Goal: Task Accomplishment & Management: Manage account settings

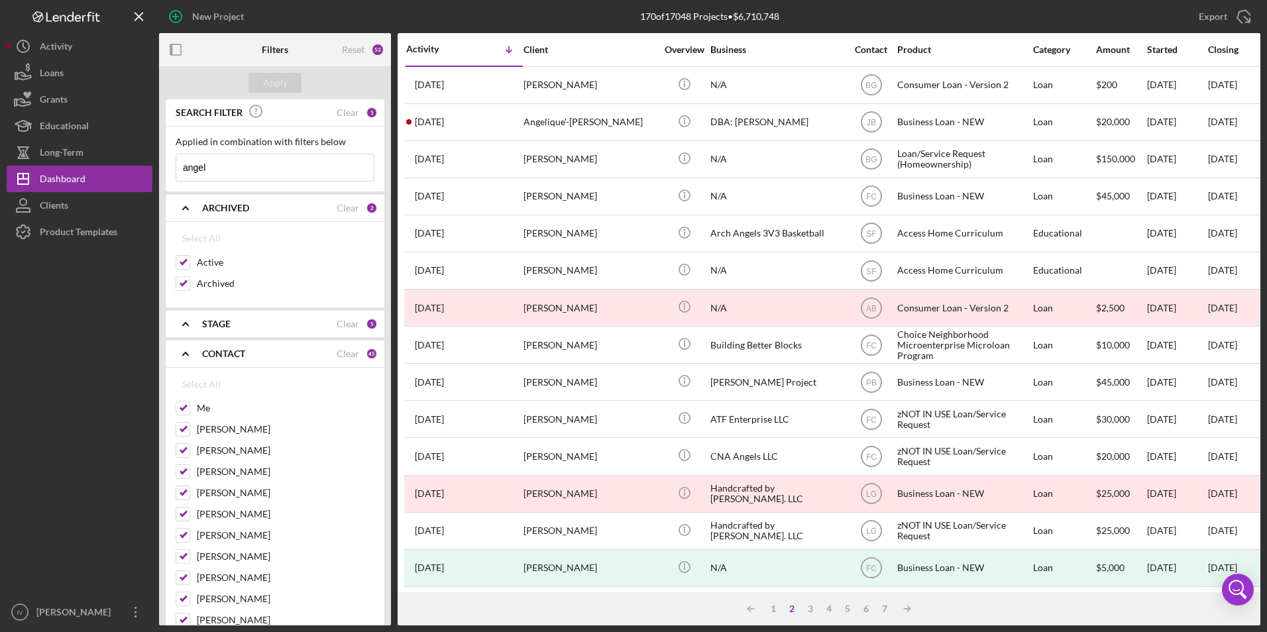
scroll to position [420, 0]
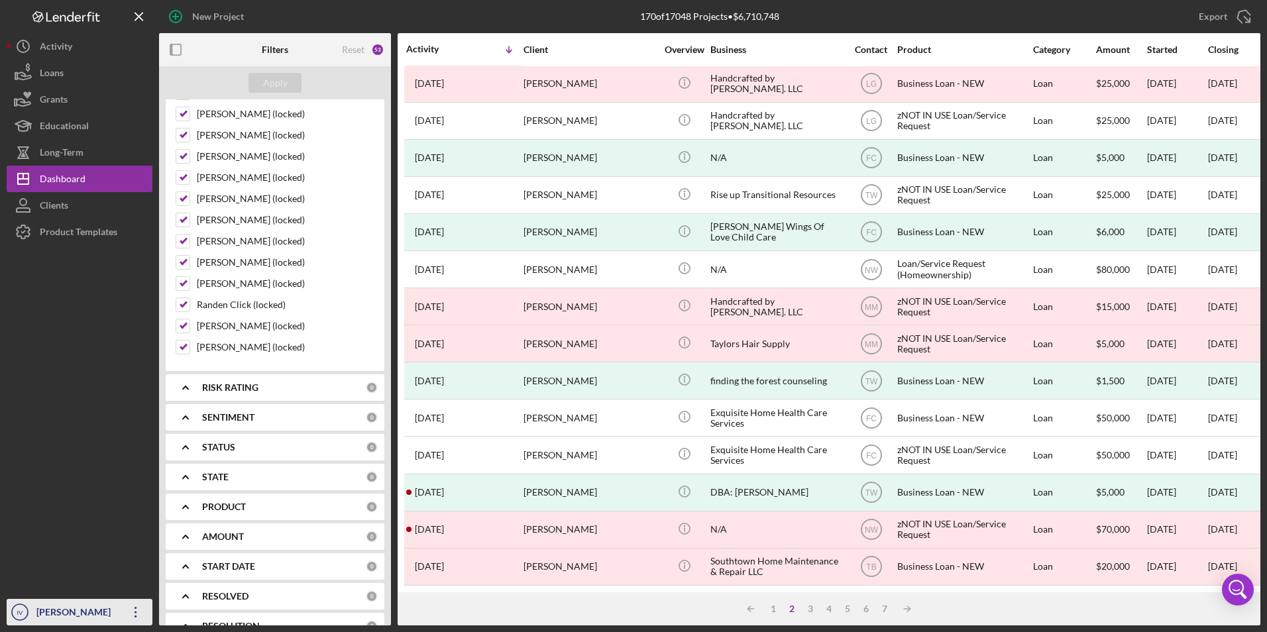
click at [136, 604] on icon "Icon/Overflow" at bounding box center [135, 612] width 33 height 33
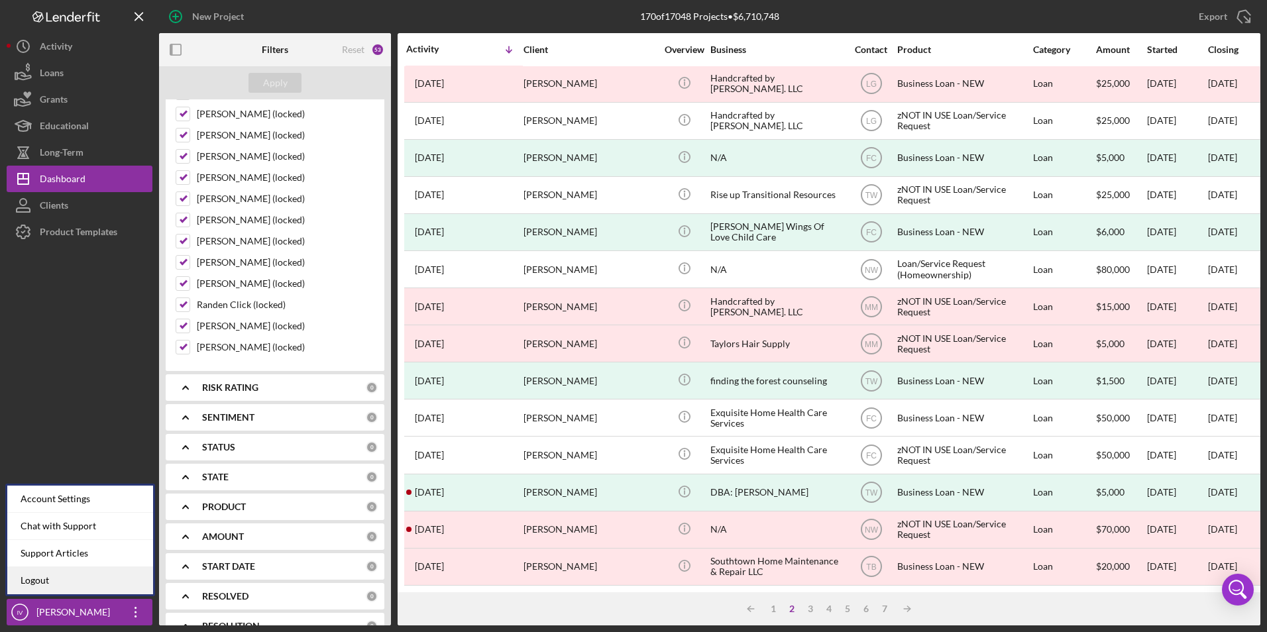
click at [76, 580] on link "Logout" at bounding box center [80, 580] width 146 height 27
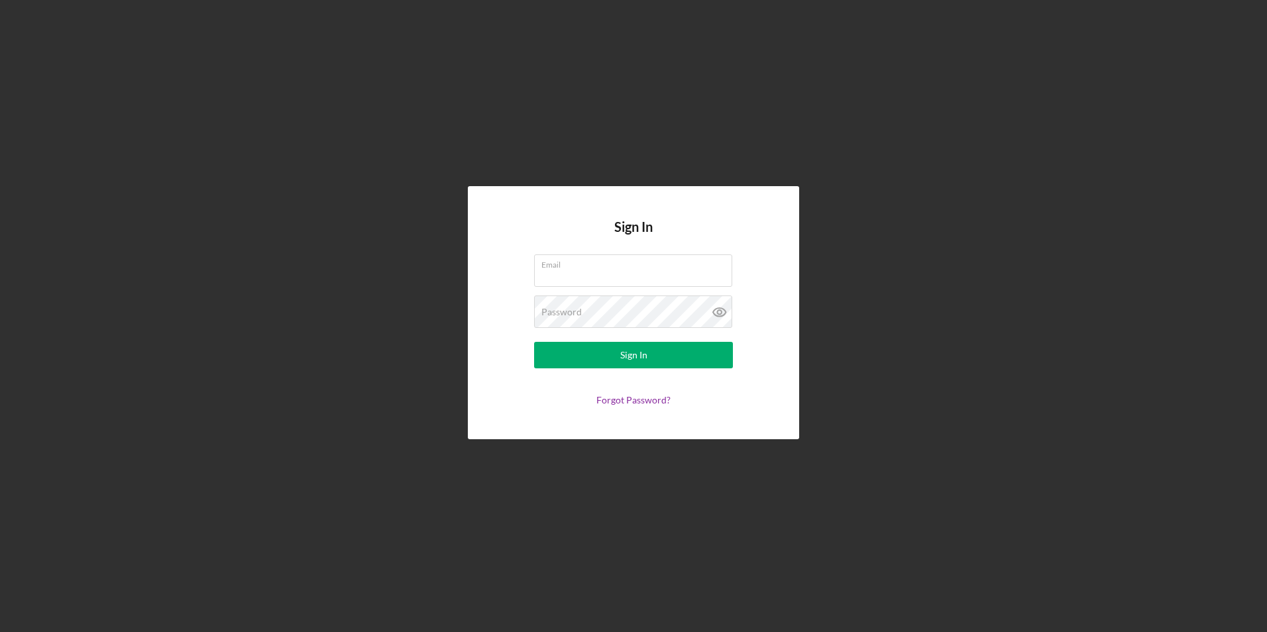
type input "[EMAIL_ADDRESS][DOMAIN_NAME]"
